Goal: Transaction & Acquisition: Obtain resource

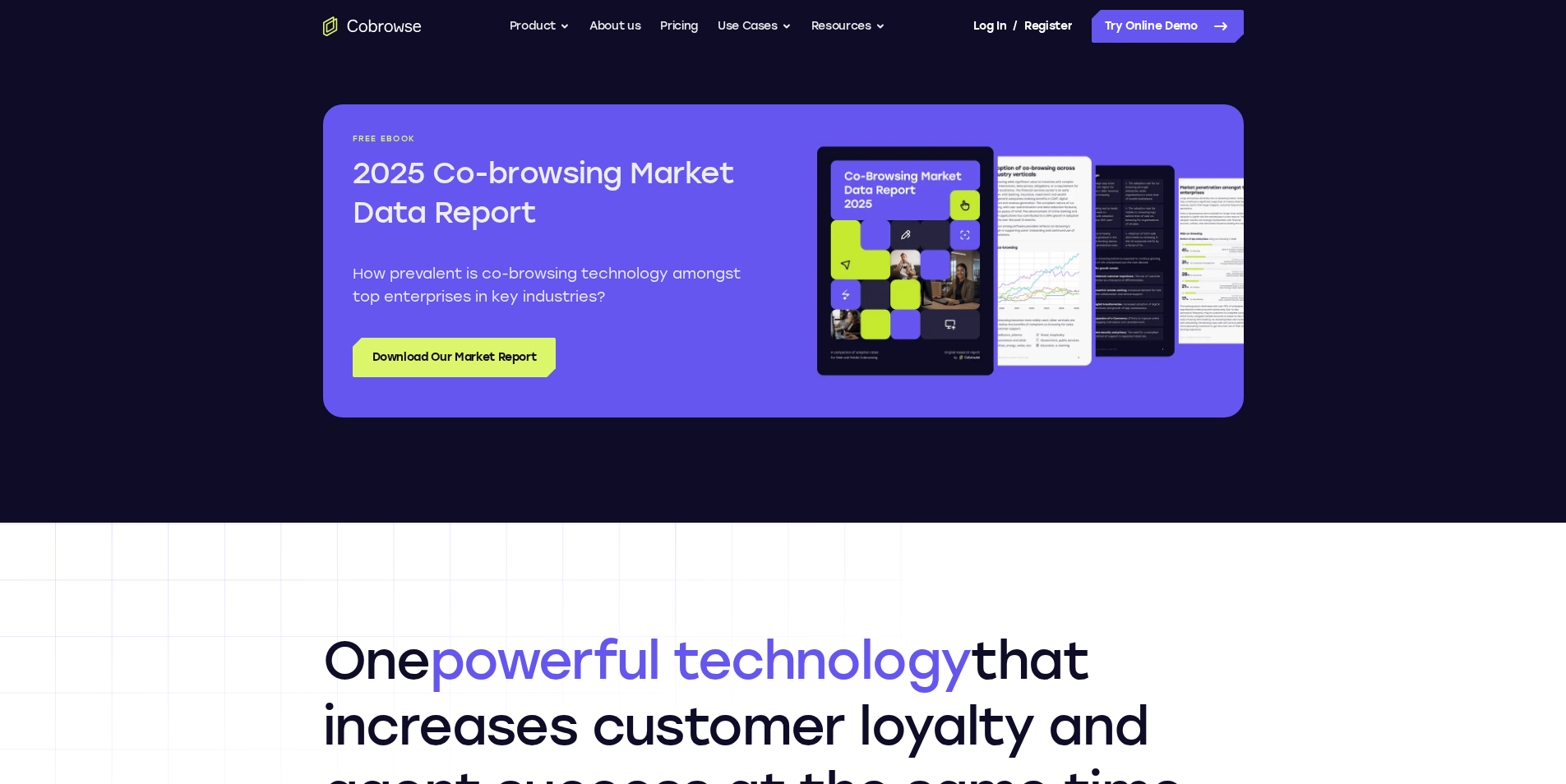
scroll to position [1973, 0]
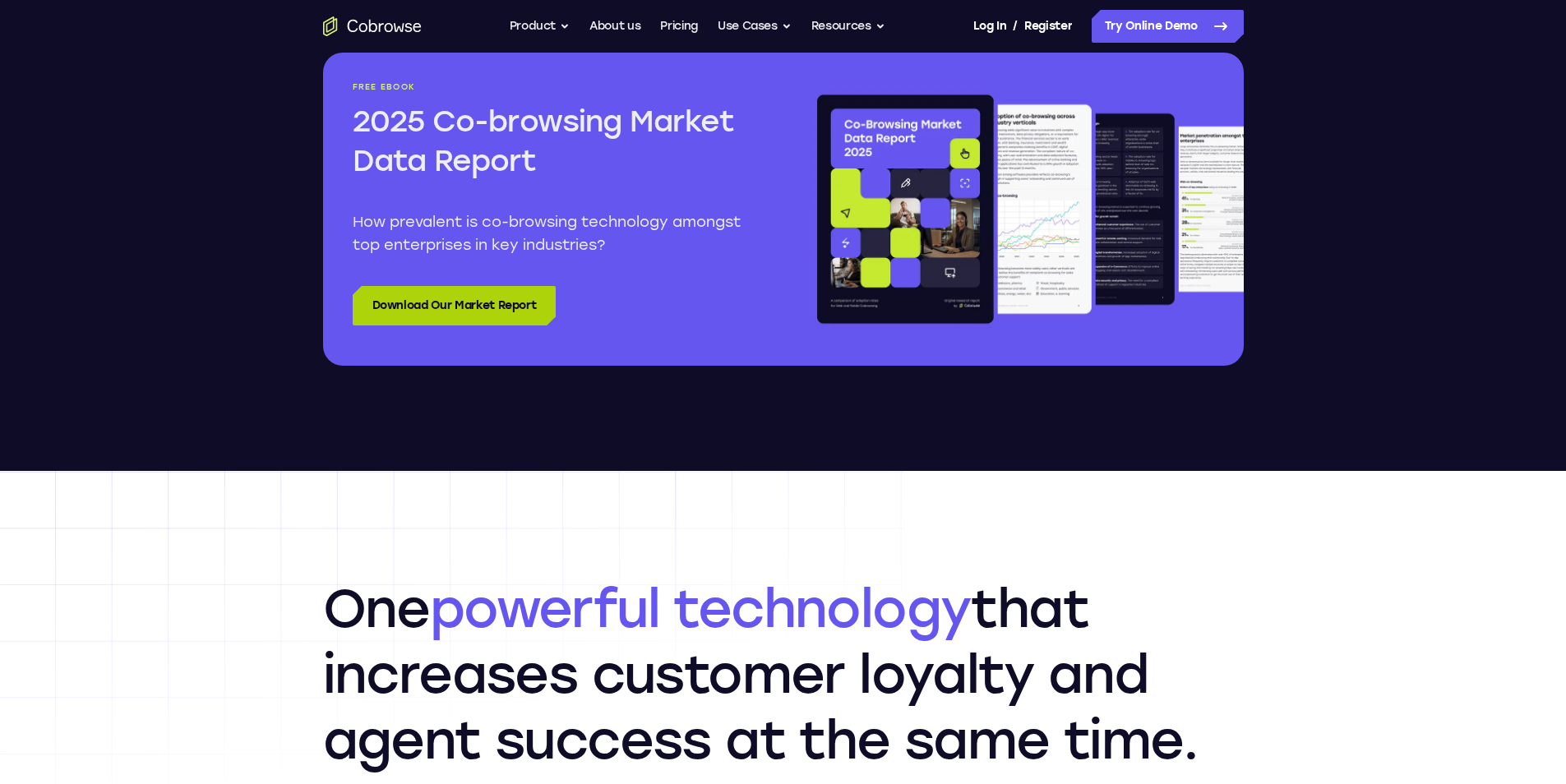
click at [505, 305] on link "Download Our Market Report" at bounding box center [455, 305] width 204 height 39
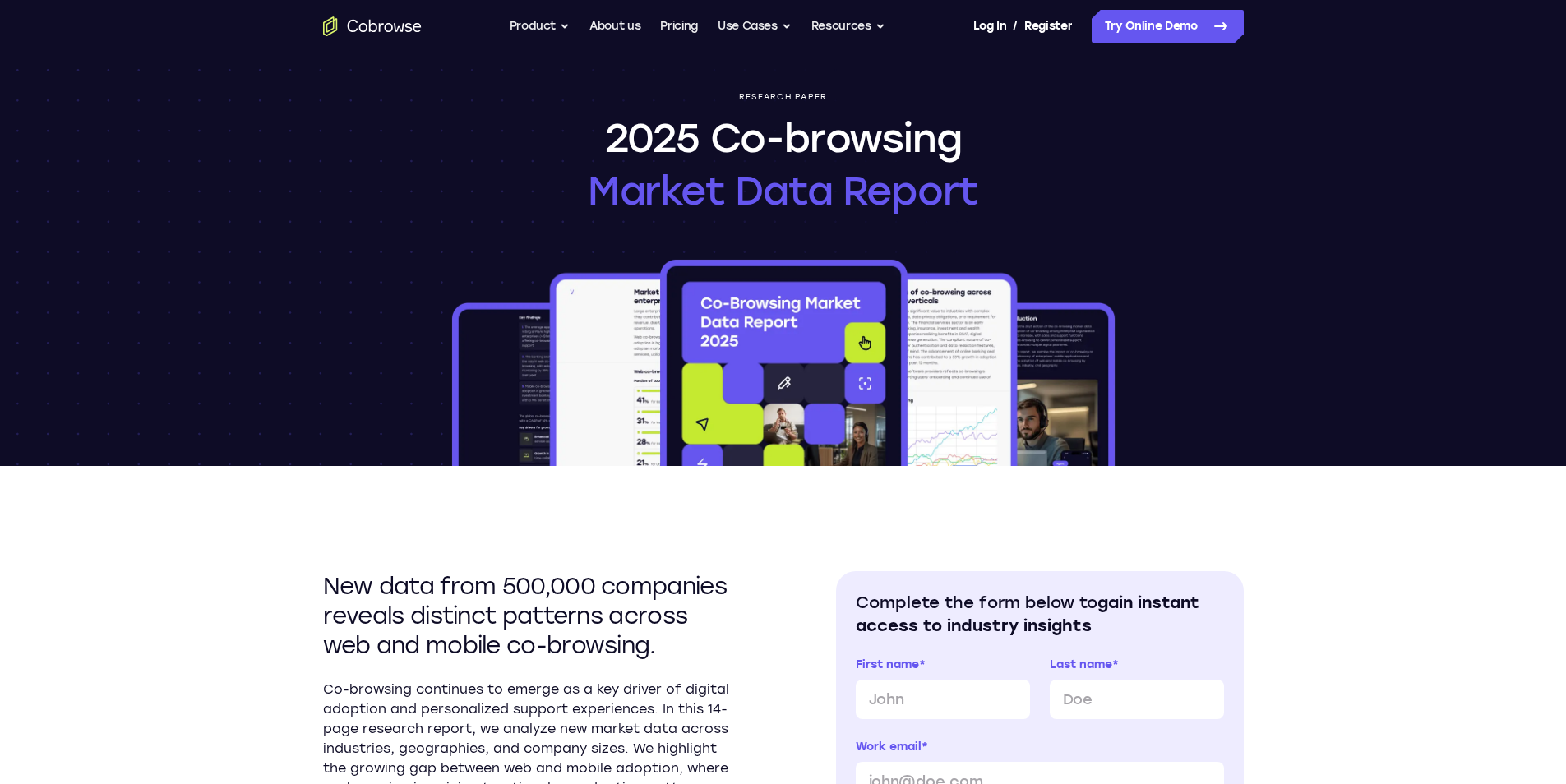
click at [413, 301] on div "Research paper 2025 Co-browsing Market Data Report" at bounding box center [783, 259] width 1052 height 413
click at [880, 282] on img at bounding box center [783, 361] width 670 height 210
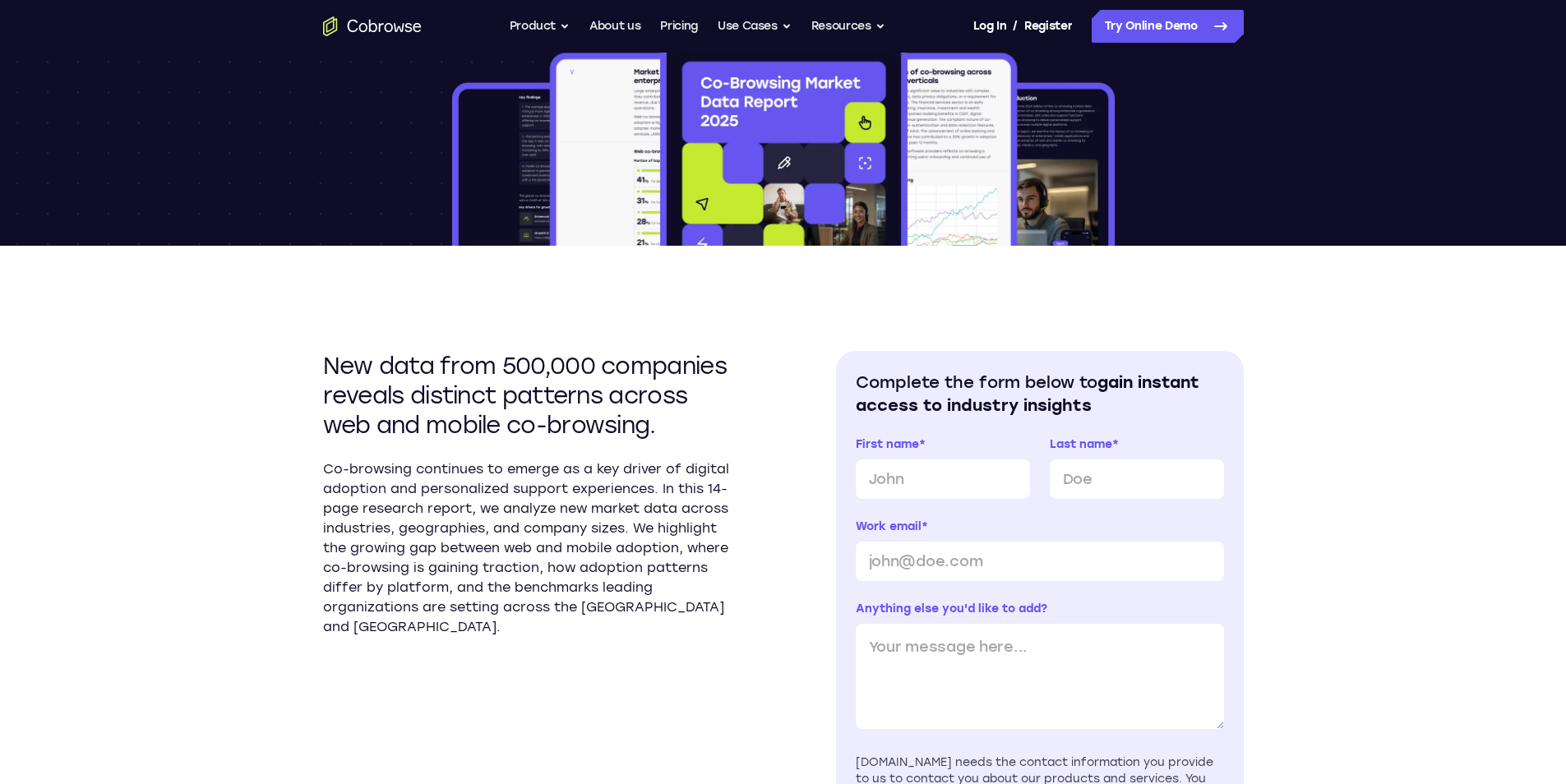
scroll to position [247, 0]
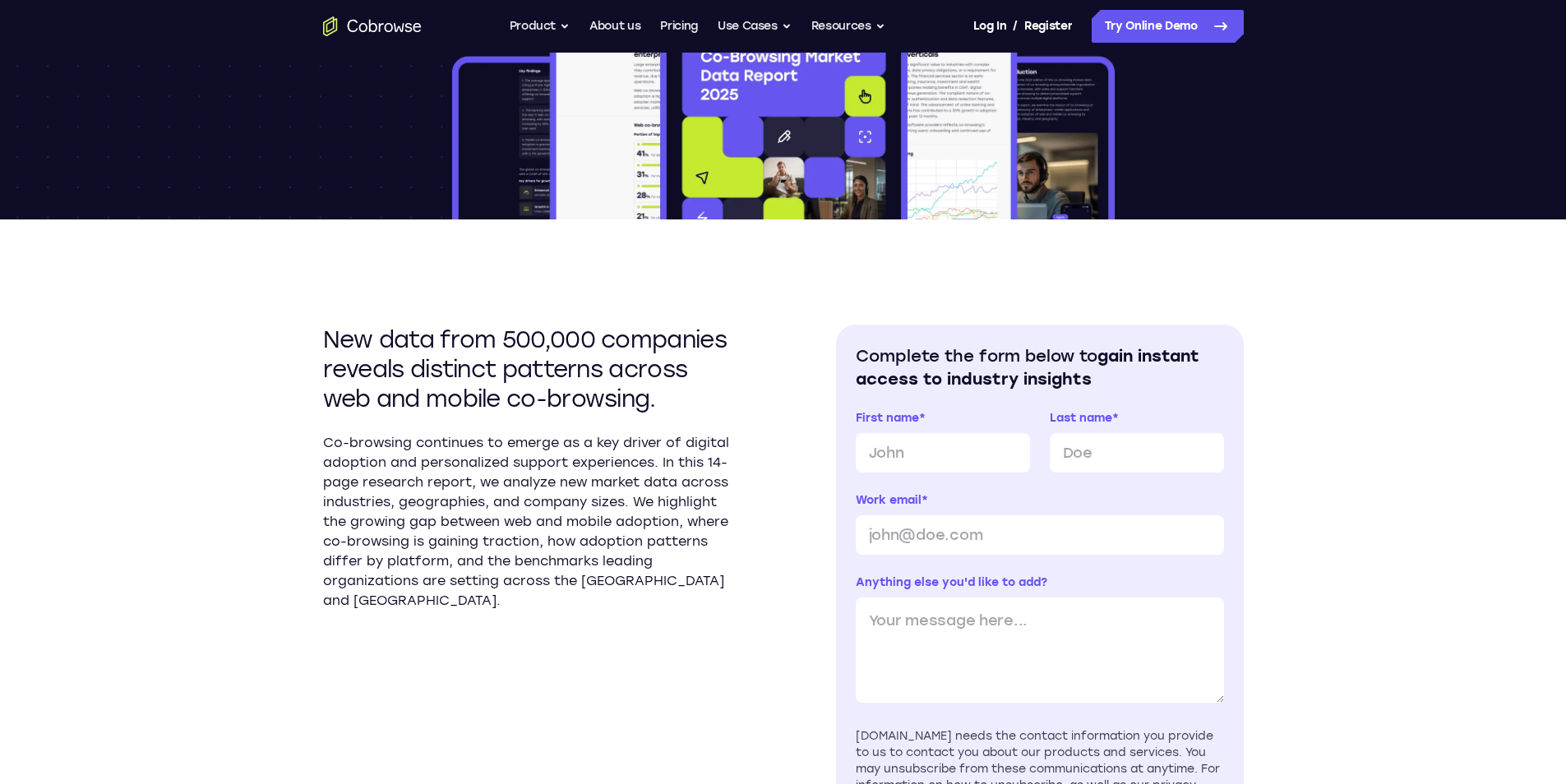
click at [792, 219] on img at bounding box center [783, 115] width 670 height 210
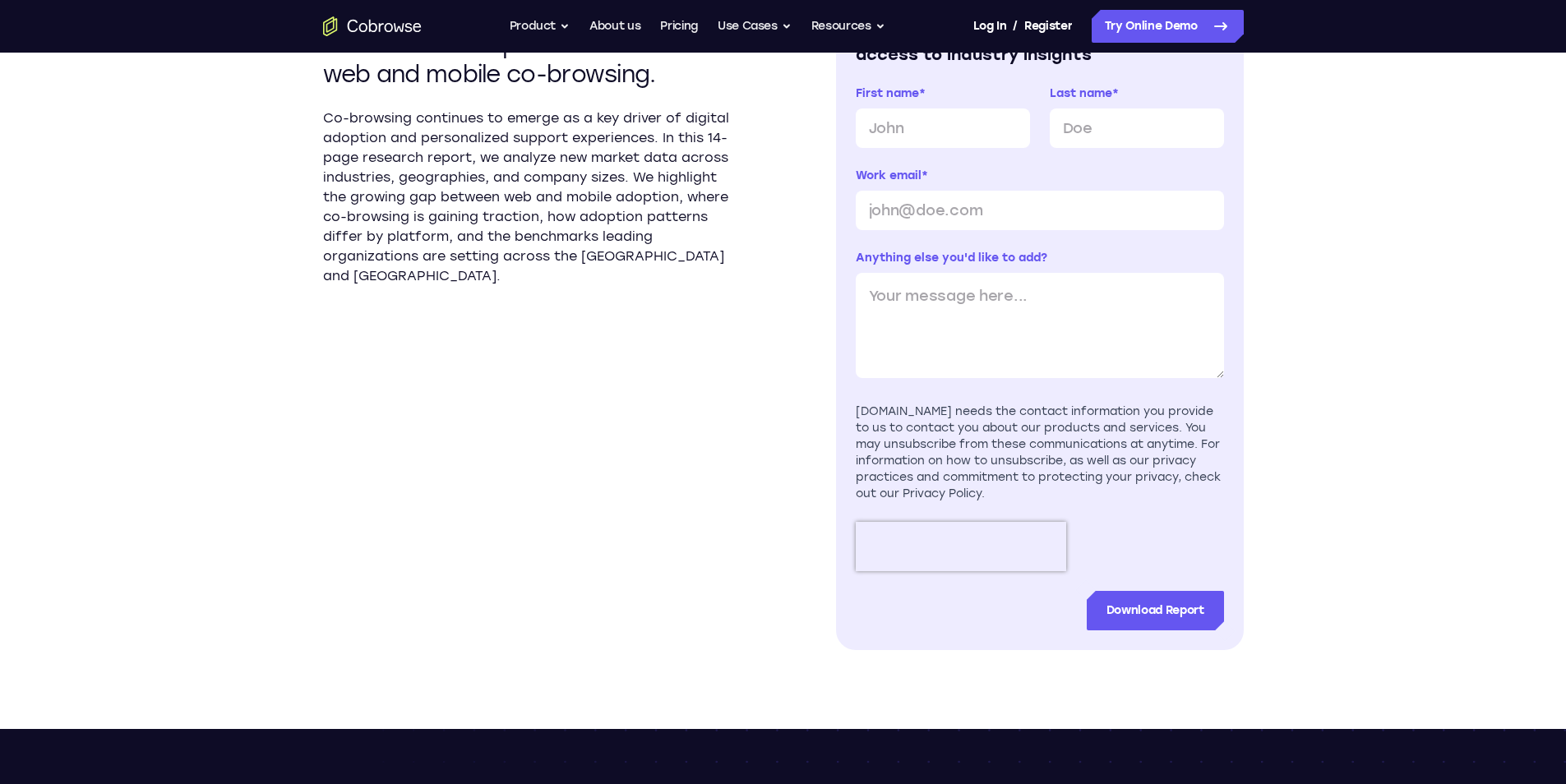
scroll to position [658, 0]
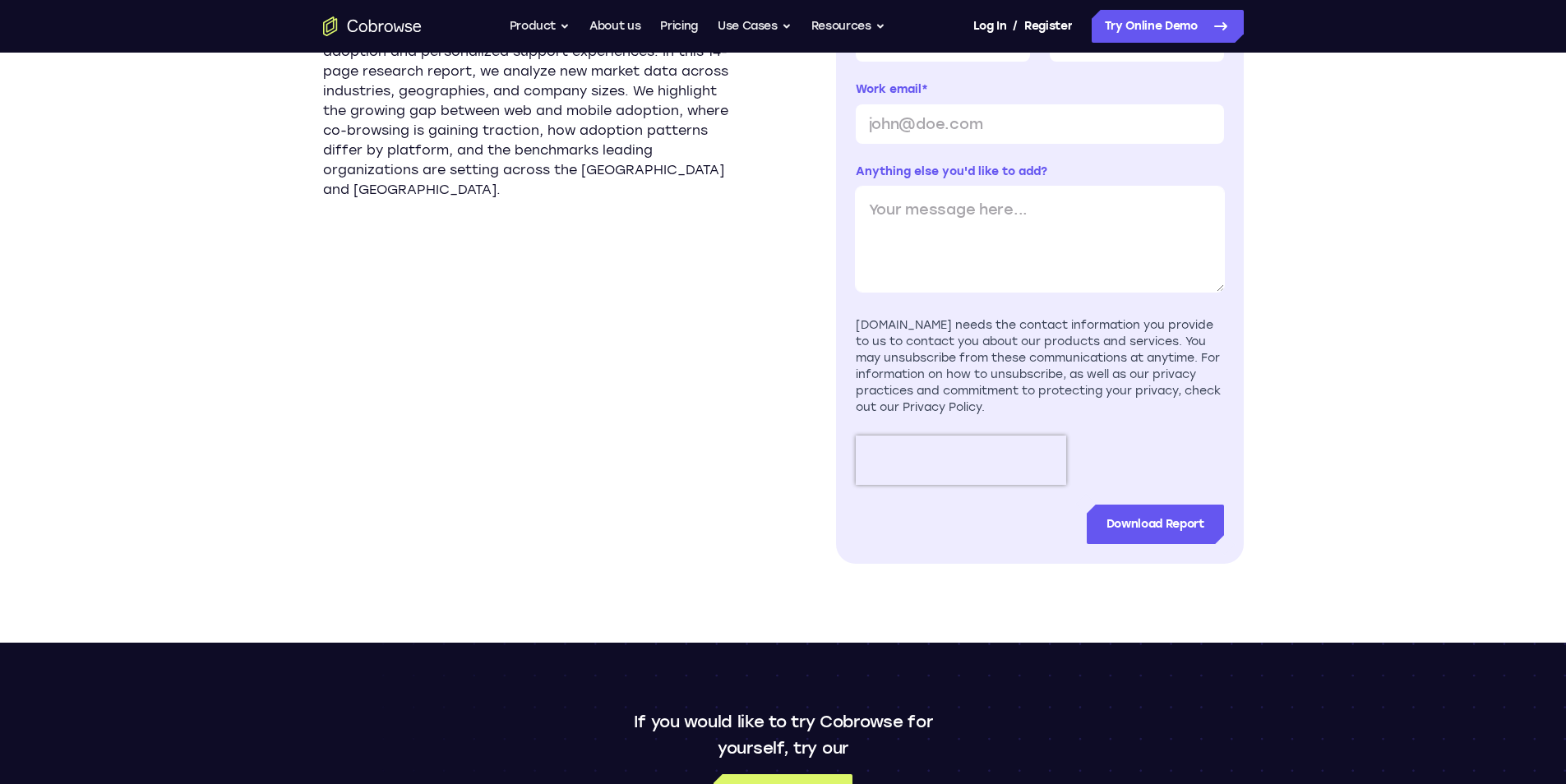
click at [1020, 244] on textarea "Anything else you'd like to add?" at bounding box center [1040, 239] width 368 height 105
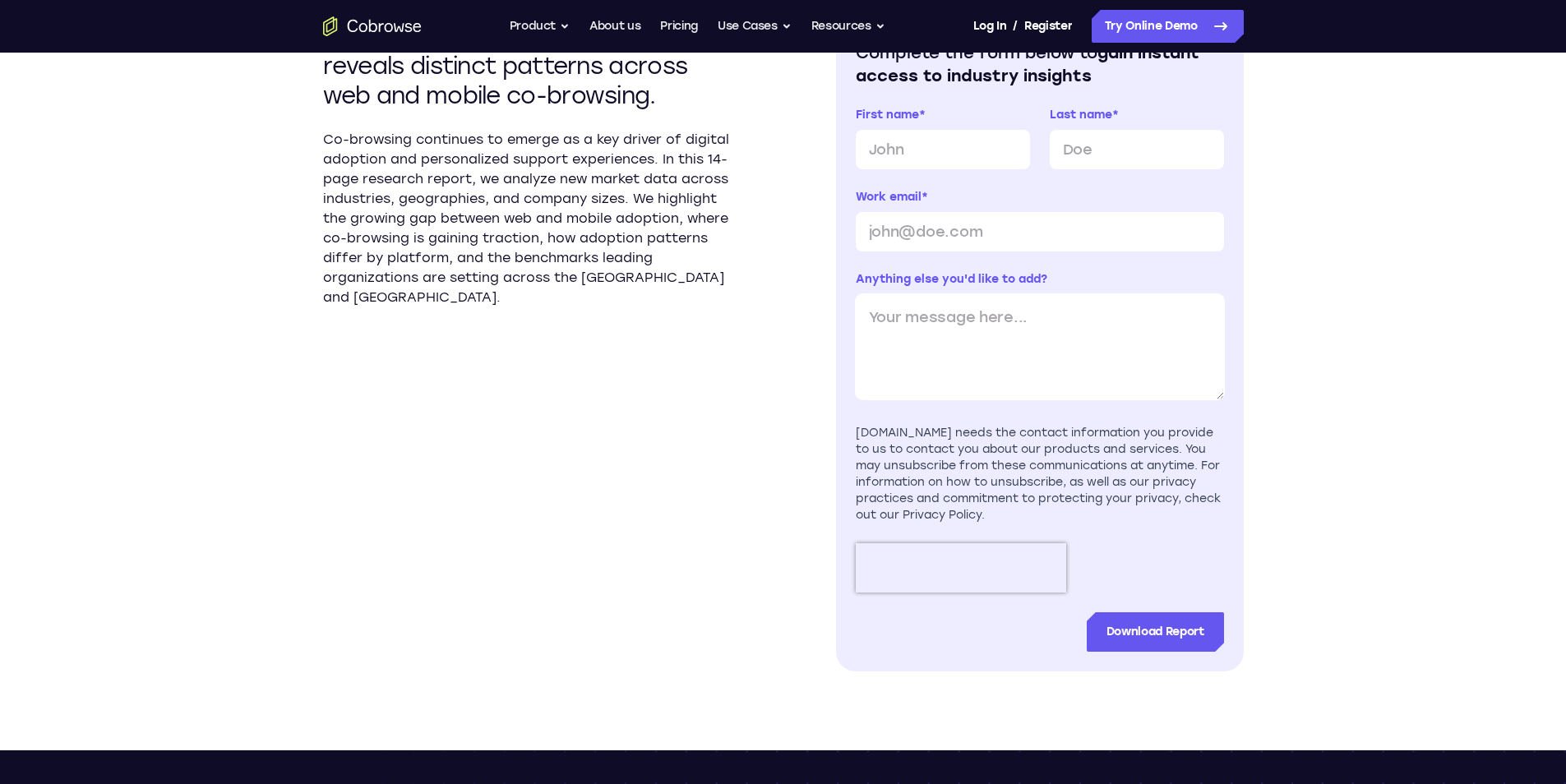
scroll to position [493, 0]
